Goal: Task Accomplishment & Management: Manage account settings

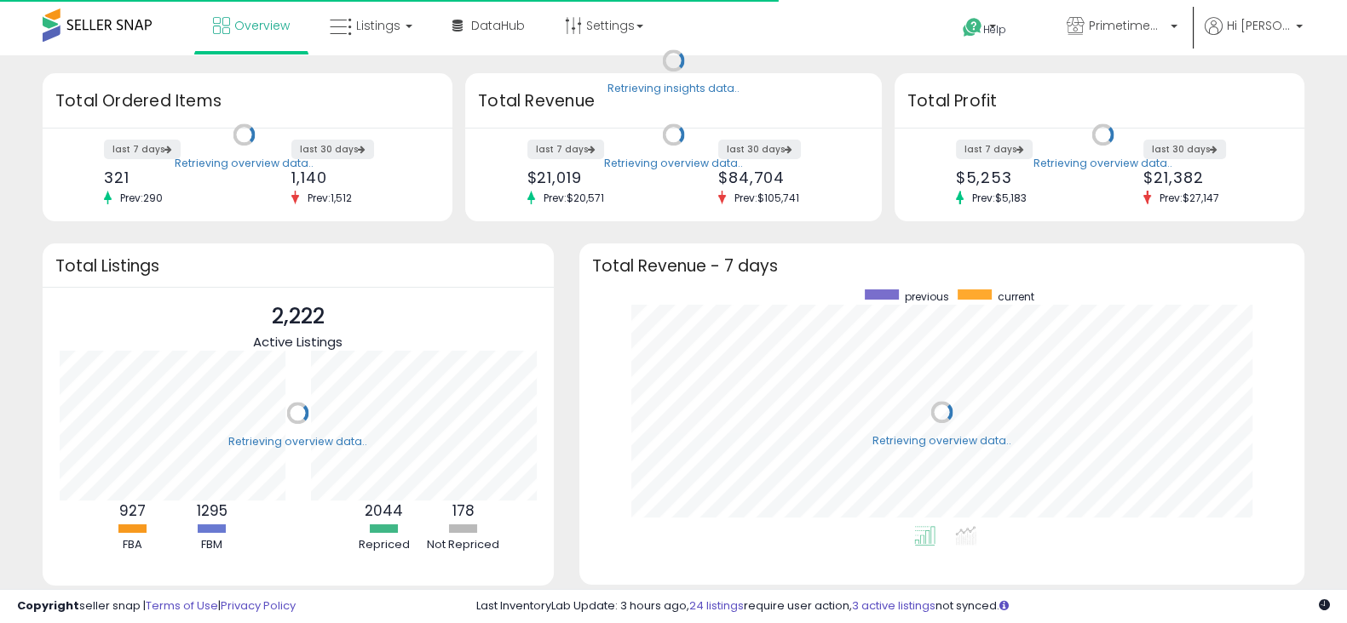
scroll to position [236, 690]
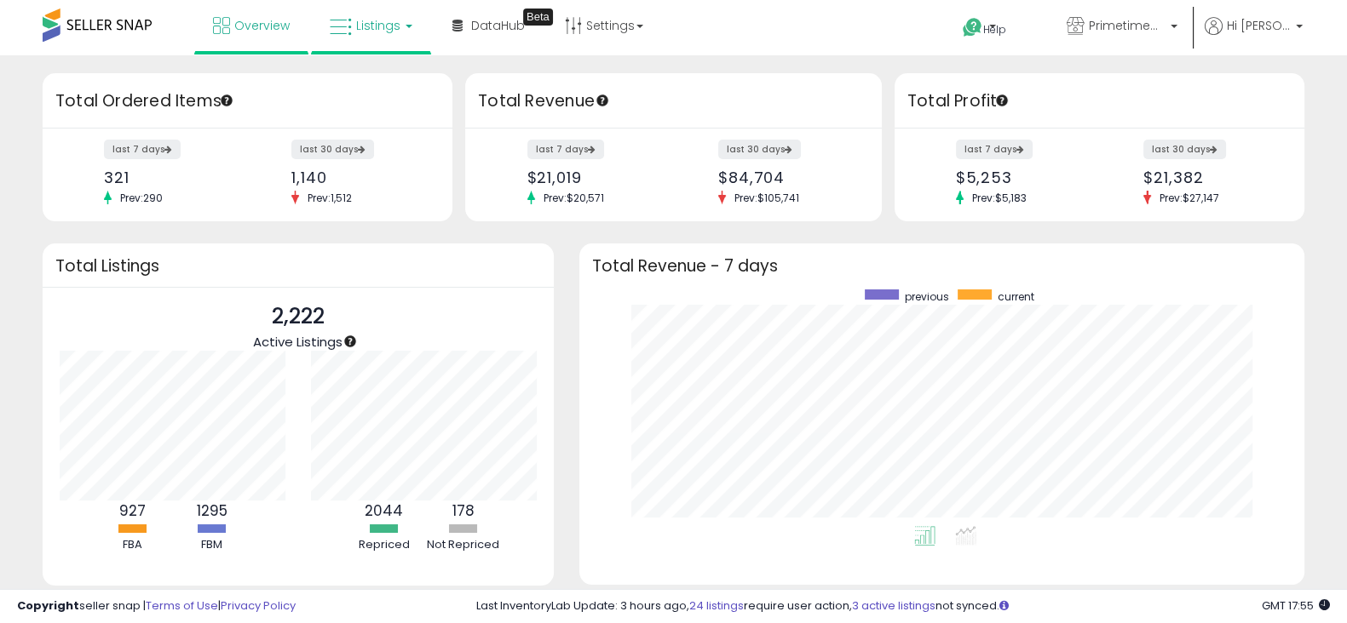
click at [413, 30] on link "Listings" at bounding box center [371, 25] width 108 height 51
click at [394, 79] on icon at bounding box center [384, 84] width 74 height 22
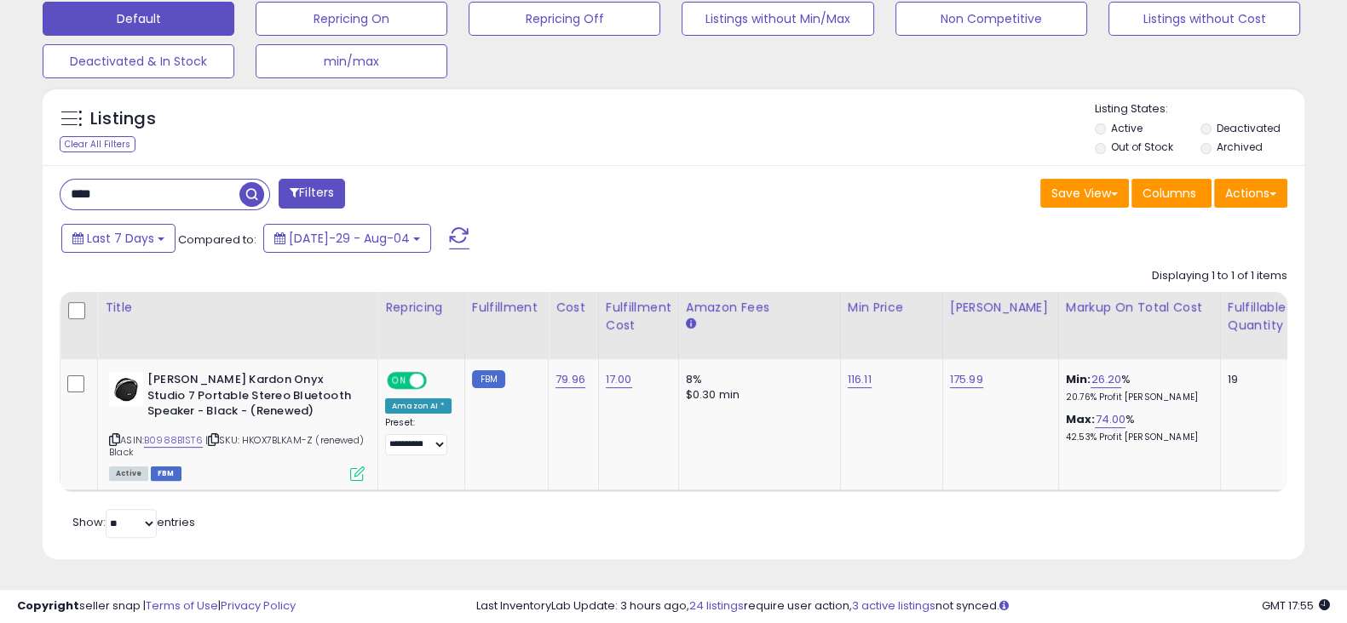
scroll to position [550, 0]
drag, startPoint x: 196, startPoint y: 175, endPoint x: -58, endPoint y: 159, distance: 254.3
paste input "text"
drag, startPoint x: 277, startPoint y: 176, endPoint x: -49, endPoint y: 170, distance: 326.3
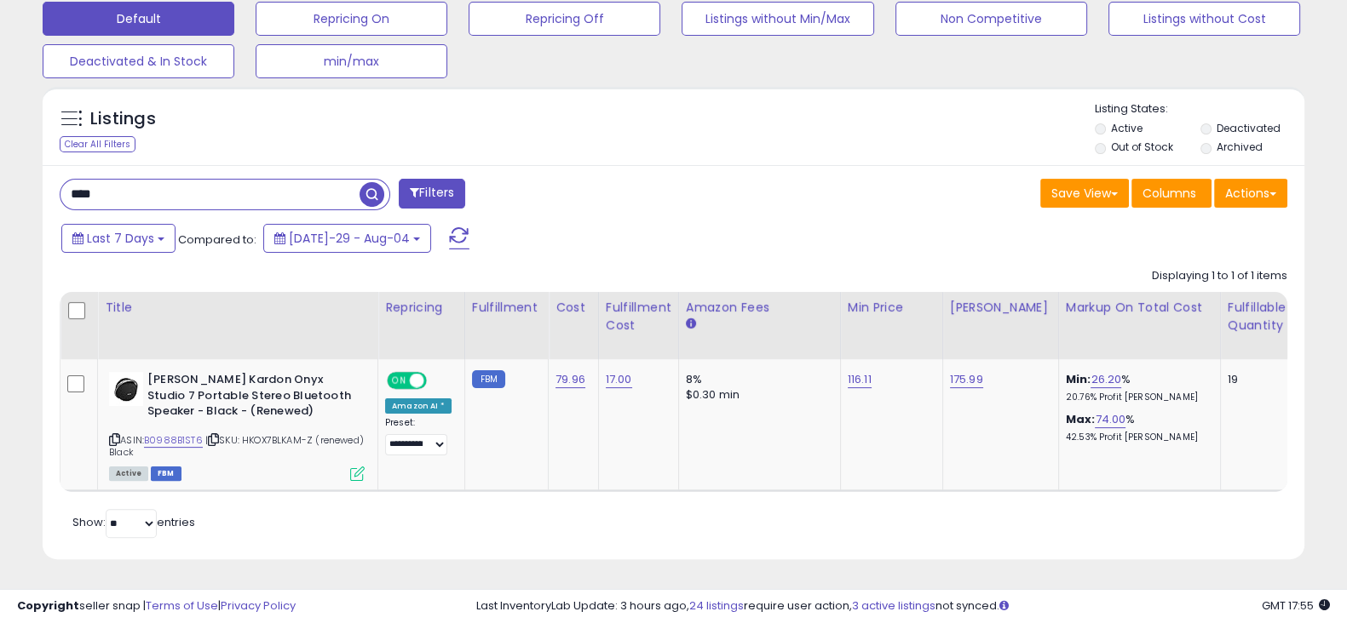
type input "*"
paste input "**********"
type input "**********"
click at [361, 182] on span "button" at bounding box center [371, 194] width 25 height 25
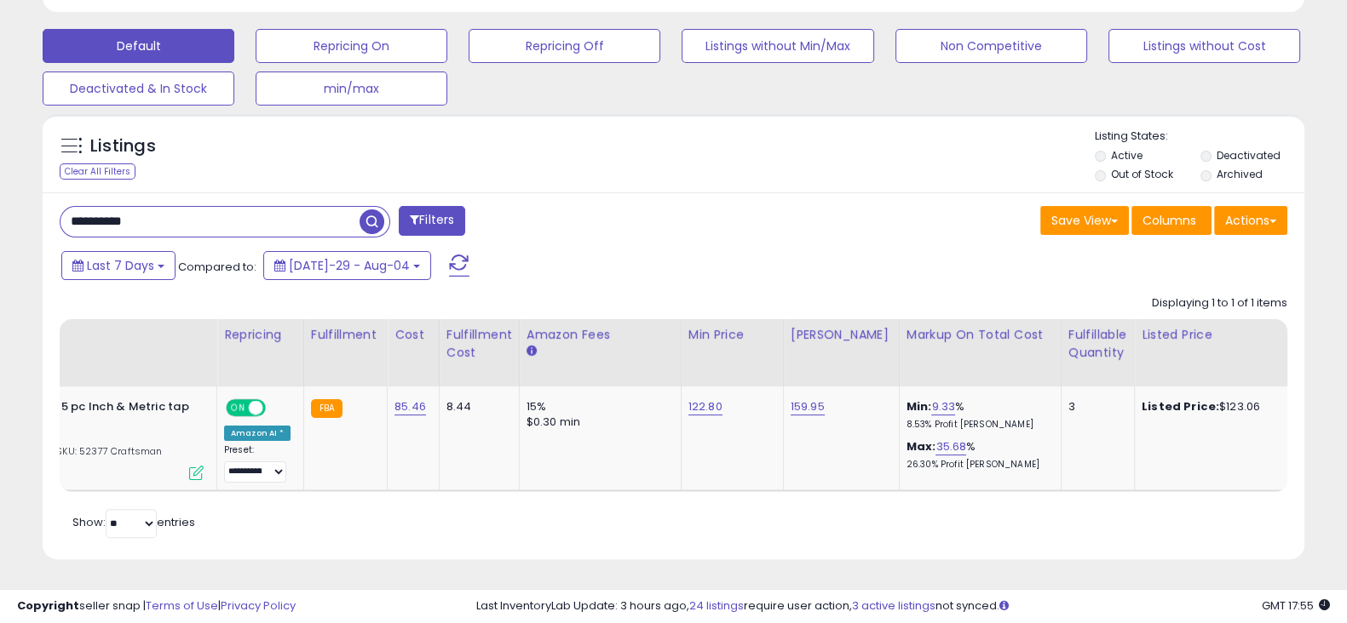
scroll to position [0, 169]
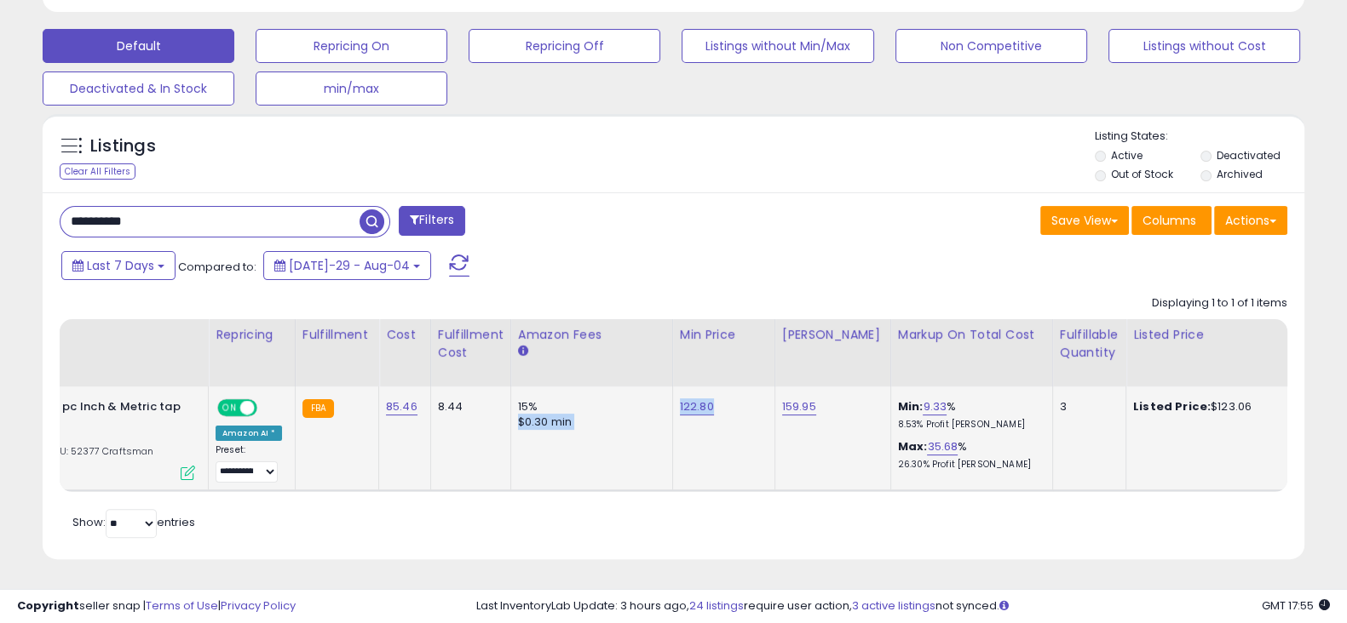
drag, startPoint x: 718, startPoint y: 392, endPoint x: 658, endPoint y: 393, distance: 59.6
click at [658, 393] on tr "**********" at bounding box center [1206, 439] width 2630 height 104
drag, startPoint x: 963, startPoint y: 405, endPoint x: 874, endPoint y: 407, distance: 89.4
click at [898, 419] on p "8.53% Profit Margin" at bounding box center [968, 425] width 141 height 12
drag, startPoint x: 419, startPoint y: 394, endPoint x: 375, endPoint y: 394, distance: 44.3
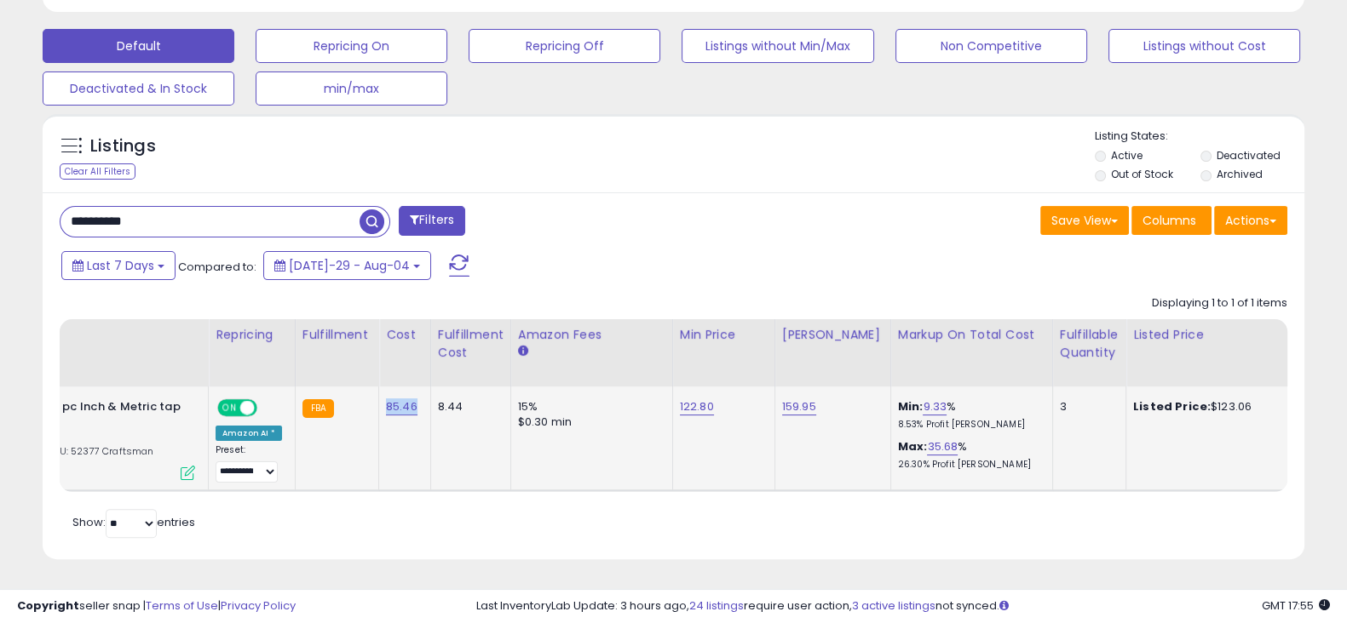
click at [379, 394] on td "85.46" at bounding box center [405, 439] width 52 height 104
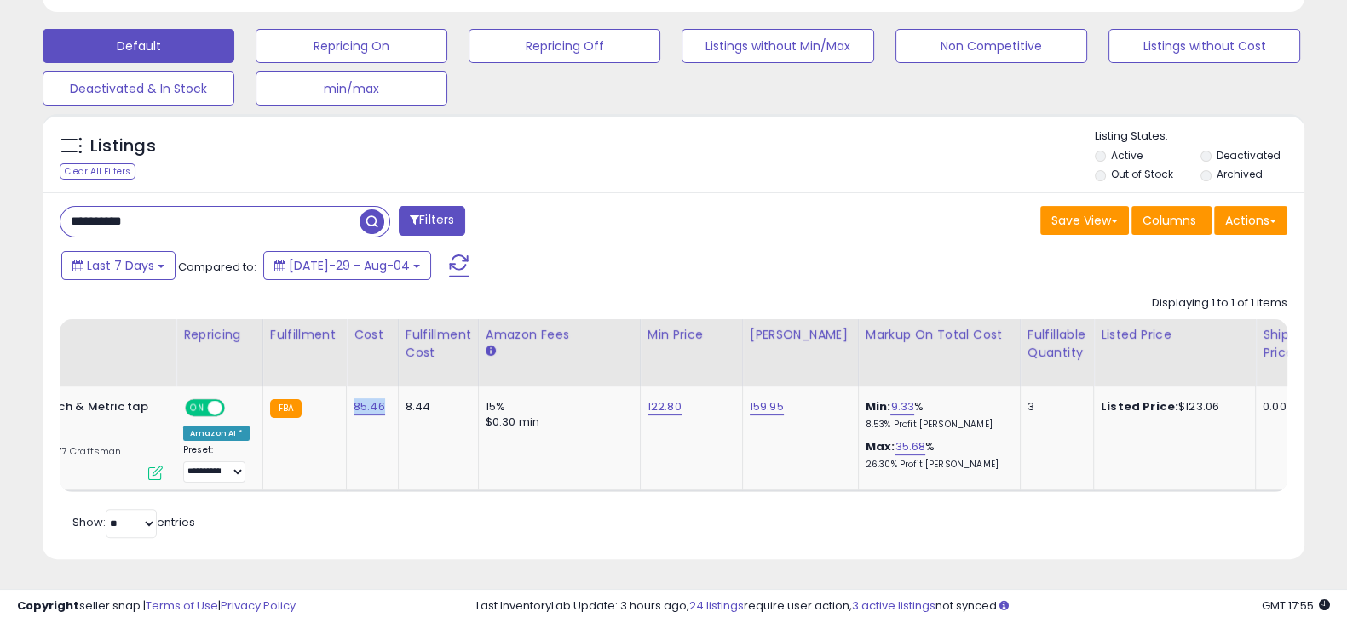
scroll to position [0, 214]
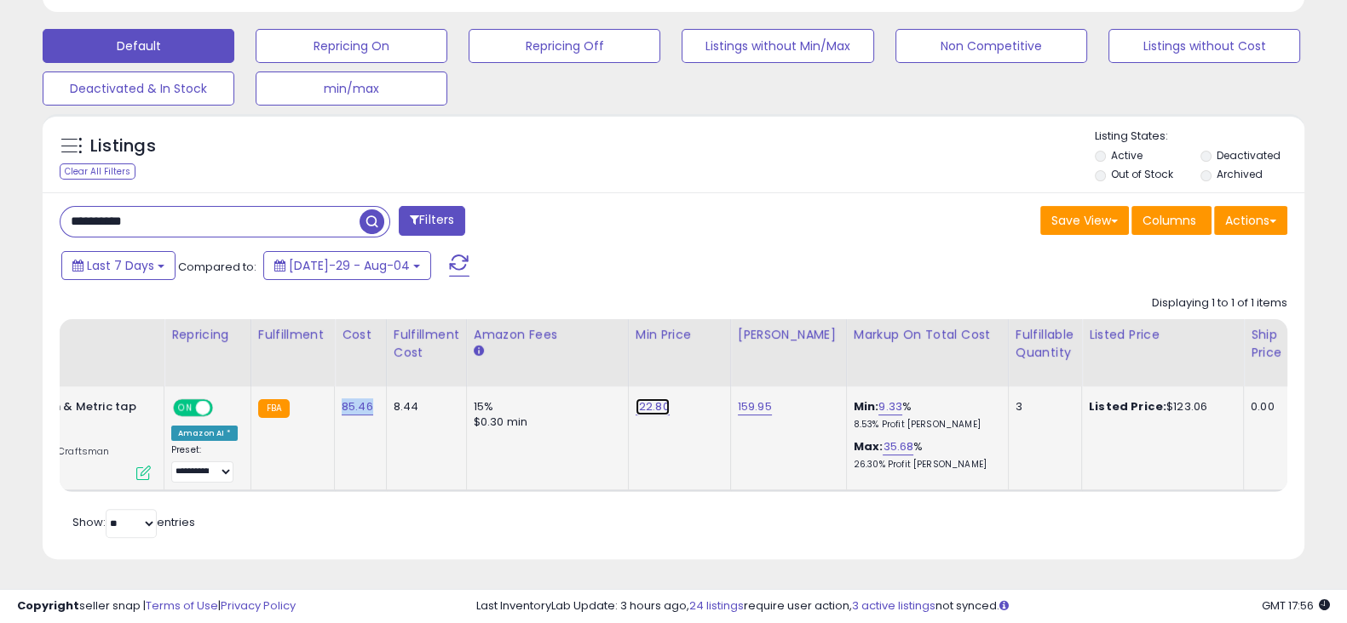
click at [638, 399] on link "122.80" at bounding box center [652, 407] width 34 height 17
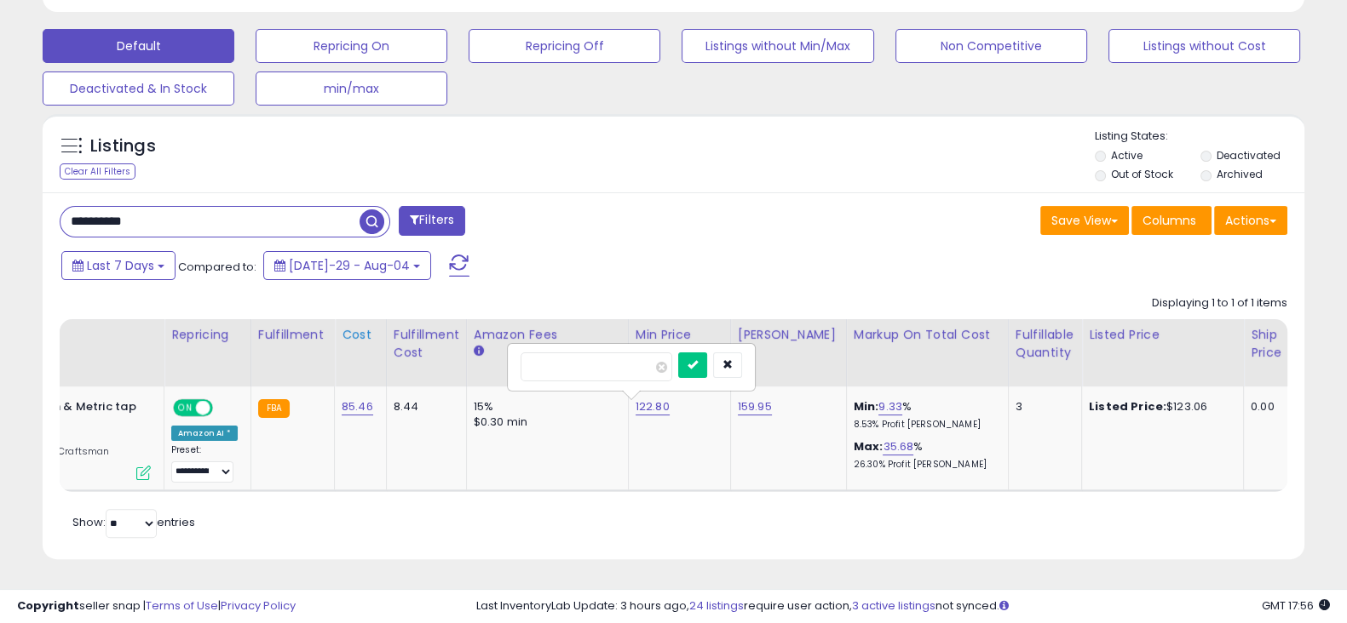
drag, startPoint x: 630, startPoint y: 355, endPoint x: 365, endPoint y: 338, distance: 266.3
click at [365, 338] on table "Title Repricing" at bounding box center [1161, 405] width 2631 height 173
click at [635, 353] on input "******" at bounding box center [596, 367] width 152 height 29
drag, startPoint x: 645, startPoint y: 345, endPoint x: 432, endPoint y: 340, distance: 213.0
click at [432, 340] on table "Title Repricing" at bounding box center [1161, 405] width 2631 height 173
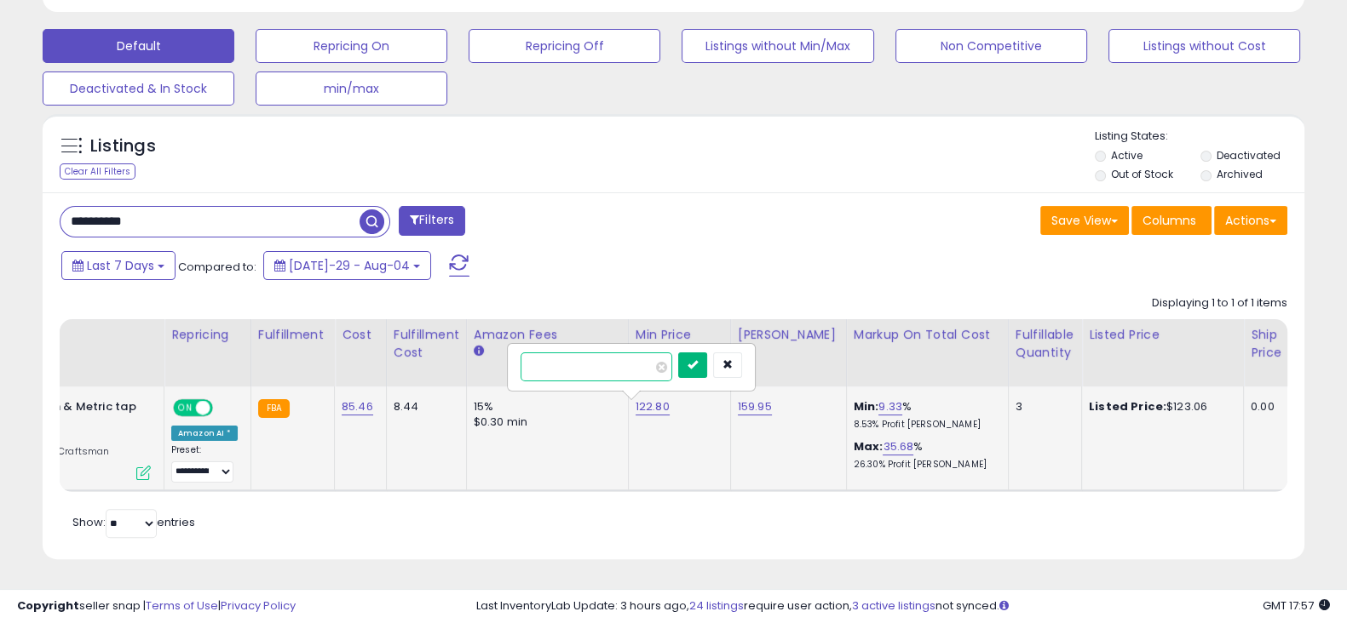
type input "******"
click at [698, 359] on icon "submit" at bounding box center [692, 364] width 10 height 10
drag, startPoint x: 822, startPoint y: 391, endPoint x: 899, endPoint y: 389, distance: 76.7
click at [899, 389] on tr "**********" at bounding box center [1162, 439] width 2630 height 104
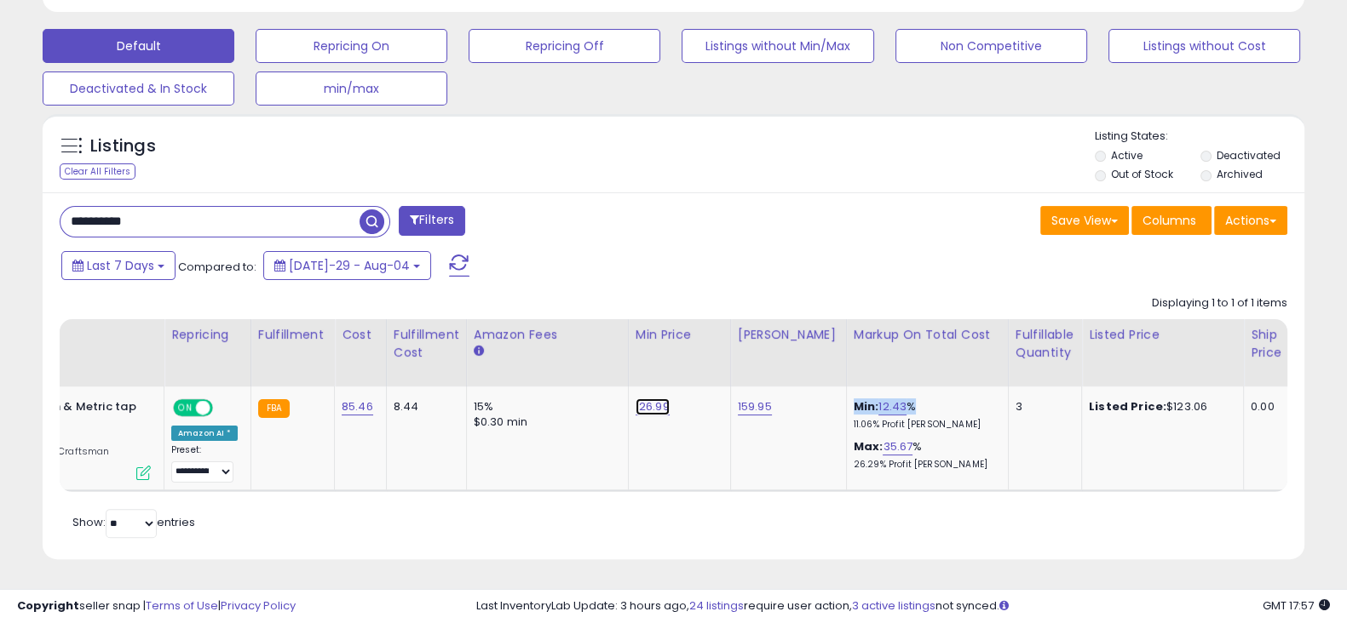
click at [635, 399] on link "126.99" at bounding box center [652, 407] width 34 height 17
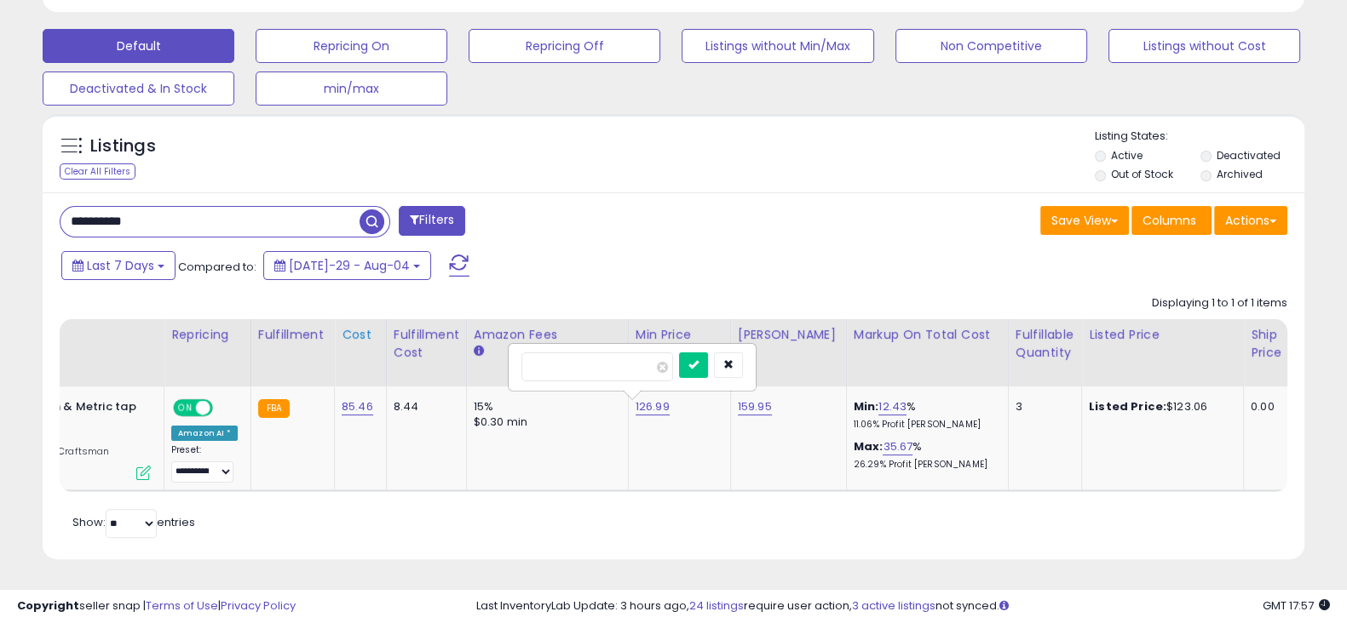
drag, startPoint x: 537, startPoint y: 348, endPoint x: 365, endPoint y: 323, distance: 173.9
click at [366, 327] on table "Title Repricing" at bounding box center [1161, 405] width 2631 height 173
type input "******"
click at [668, 362] on span at bounding box center [662, 367] width 11 height 11
click at [708, 353] on button "submit" at bounding box center [693, 366] width 29 height 26
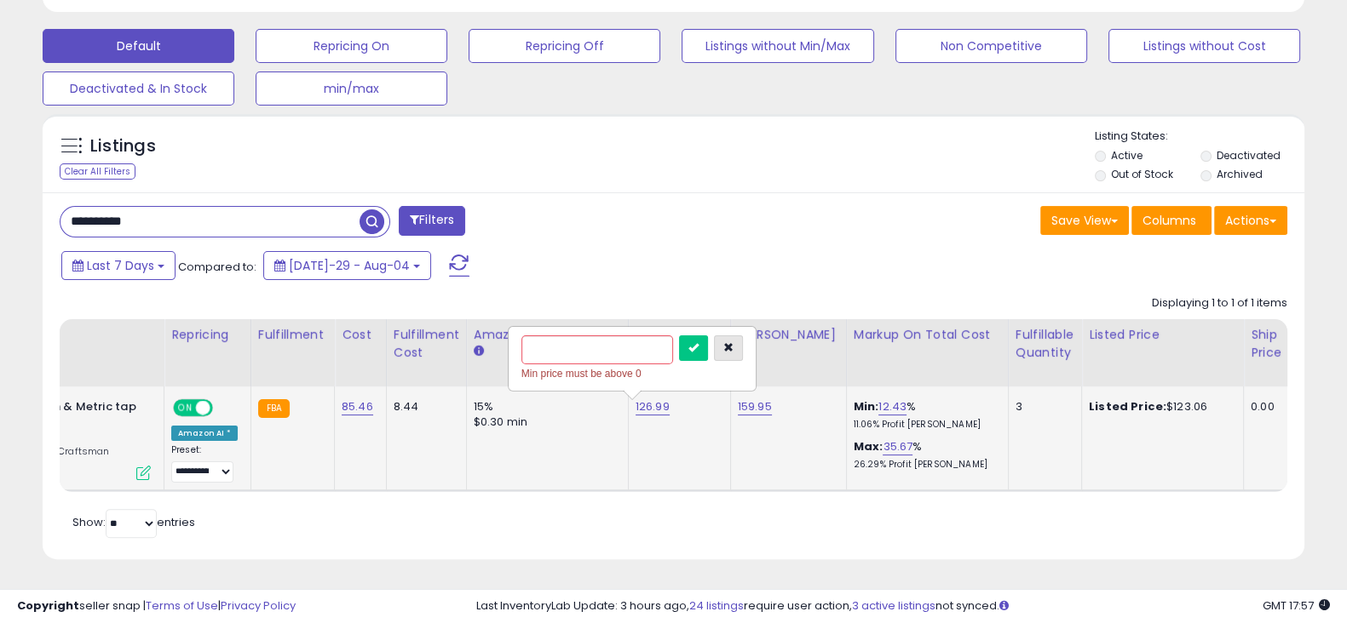
click at [743, 336] on button "button" at bounding box center [728, 349] width 29 height 26
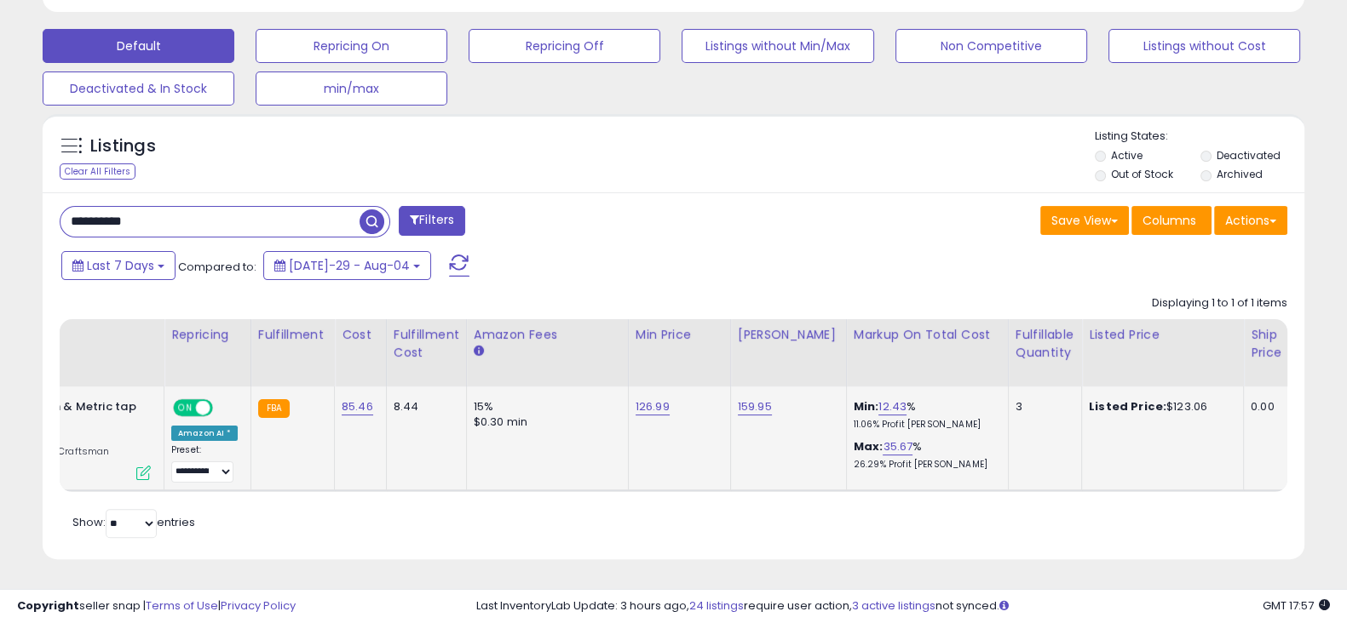
click at [637, 405] on td "126.99" at bounding box center [679, 439] width 102 height 104
drag, startPoint x: 666, startPoint y: 395, endPoint x: 616, endPoint y: 395, distance: 50.3
click at [616, 395] on tr "**********" at bounding box center [1162, 439] width 2630 height 104
click at [630, 399] on td "126.99" at bounding box center [679, 439] width 102 height 104
drag, startPoint x: 620, startPoint y: 395, endPoint x: 677, endPoint y: 399, distance: 57.2
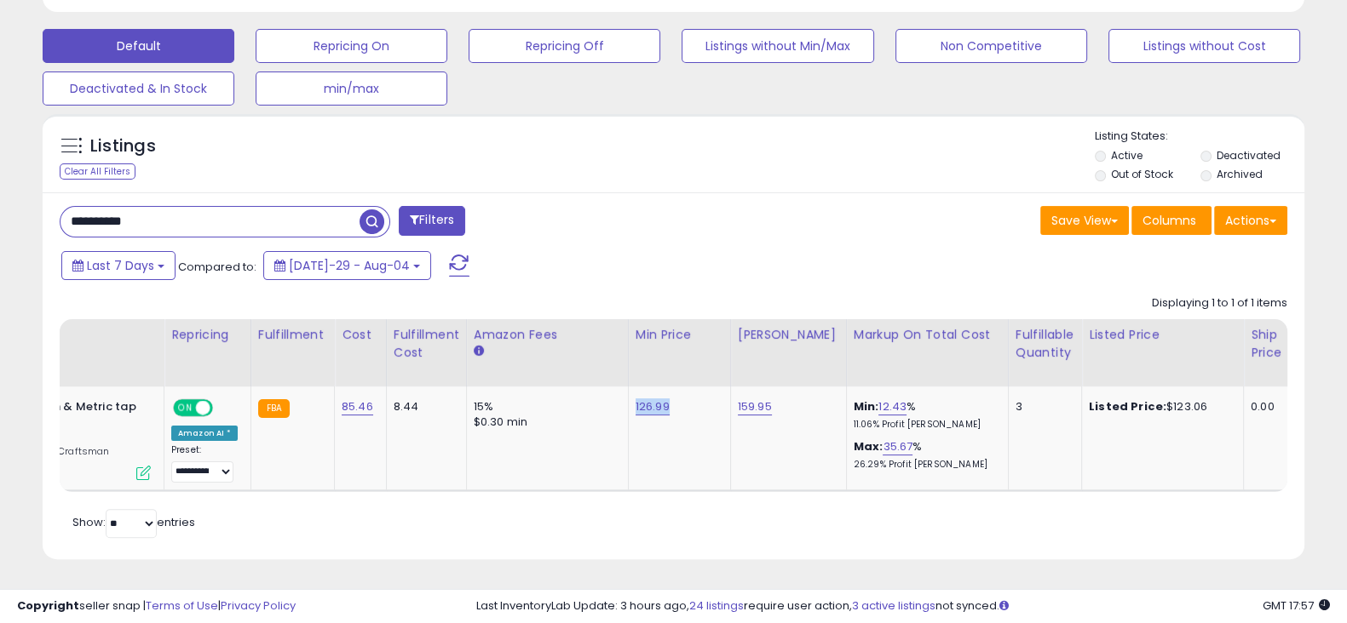
click at [677, 399] on td "126.99" at bounding box center [679, 439] width 102 height 104
drag, startPoint x: 829, startPoint y: 405, endPoint x: 940, endPoint y: 413, distance: 111.8
click at [940, 413] on td "Min: 12.43 % 11.06% Profit Margin Max: 35.67 % 26.29% Profit Margin" at bounding box center [927, 439] width 162 height 104
click at [893, 419] on p "11.06% Profit Margin" at bounding box center [923, 425] width 141 height 12
drag, startPoint x: 852, startPoint y: 411, endPoint x: 873, endPoint y: 411, distance: 21.3
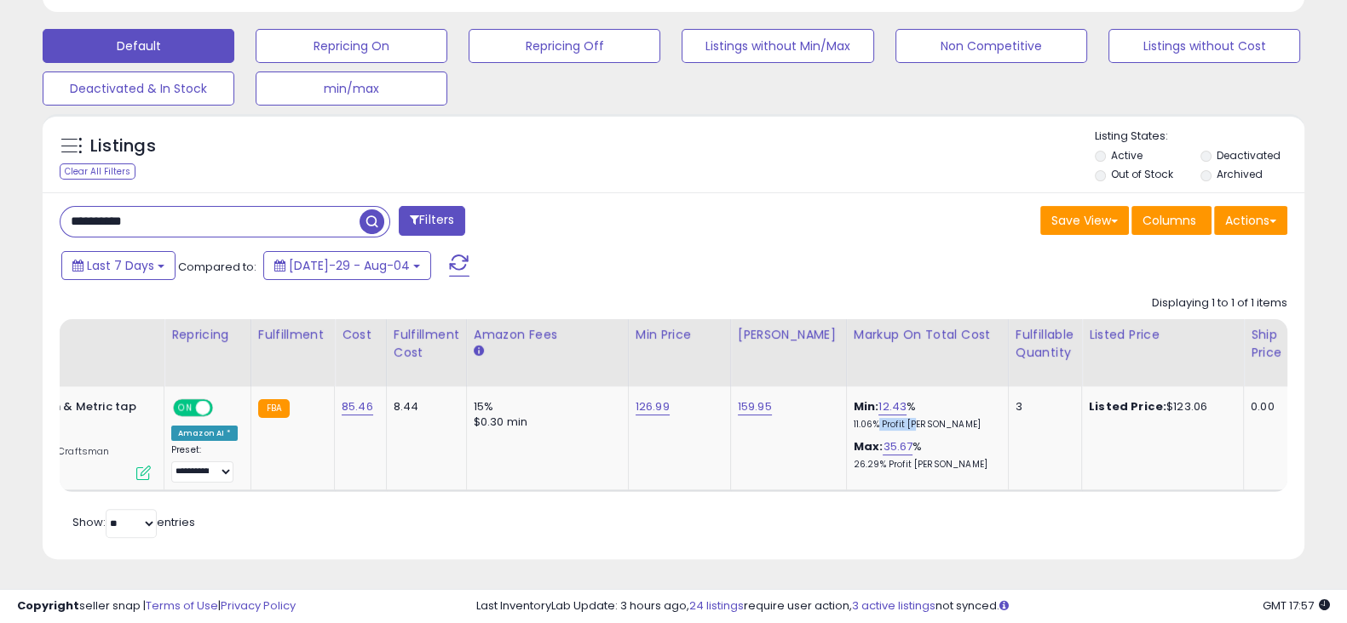
click at [889, 419] on p "11.06% Profit Margin" at bounding box center [923, 425] width 141 height 12
drag, startPoint x: 826, startPoint y: 411, endPoint x: 942, endPoint y: 411, distance: 115.8
click at [942, 411] on td "Min: 12.43 % 11.06% Profit Margin Max: 35.67 % 26.29% Profit Margin" at bounding box center [927, 439] width 162 height 104
